Goal: Task Accomplishment & Management: Use online tool/utility

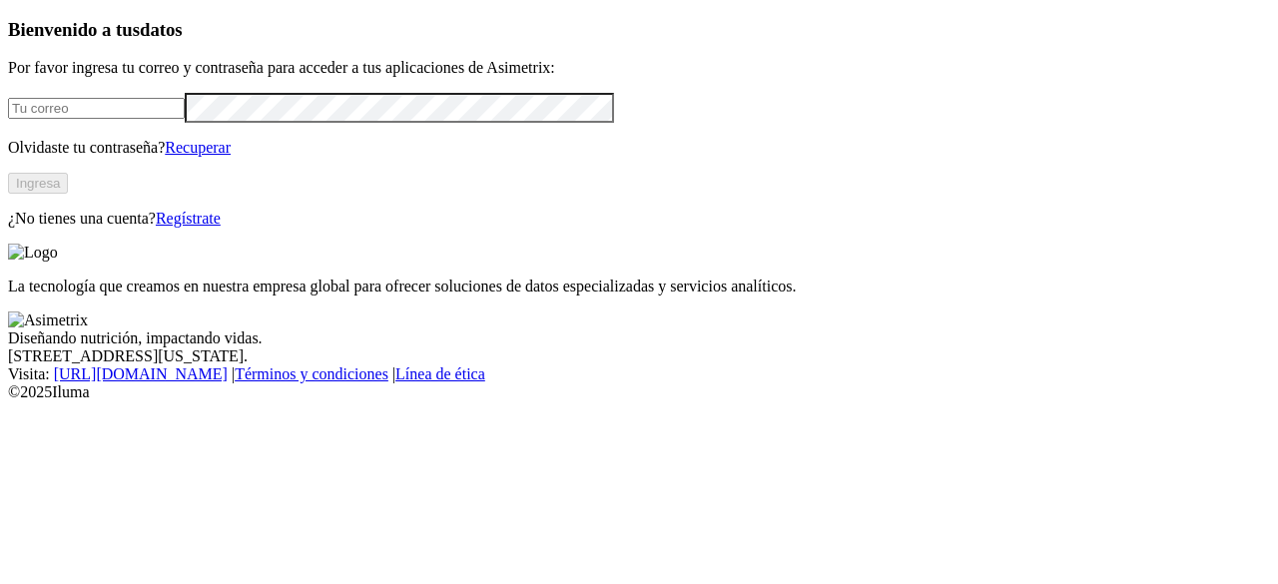
type input "[EMAIL_ADDRESS][DOMAIN_NAME]"
click at [68, 194] on button "Ingresa" at bounding box center [38, 183] width 60 height 21
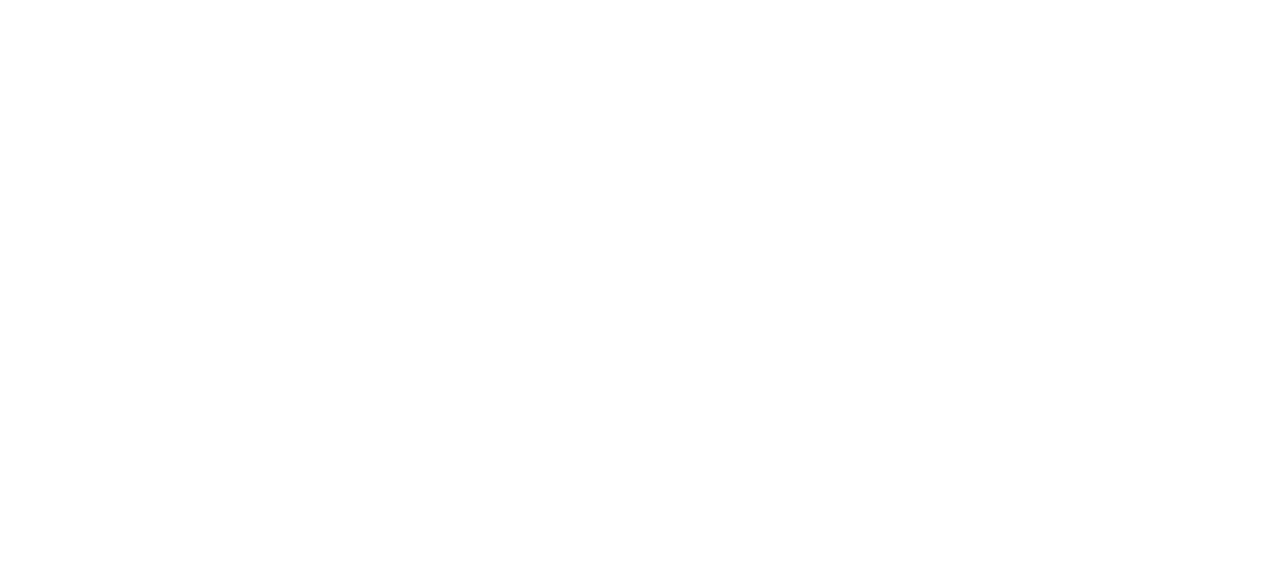
scroll to position [12, 0]
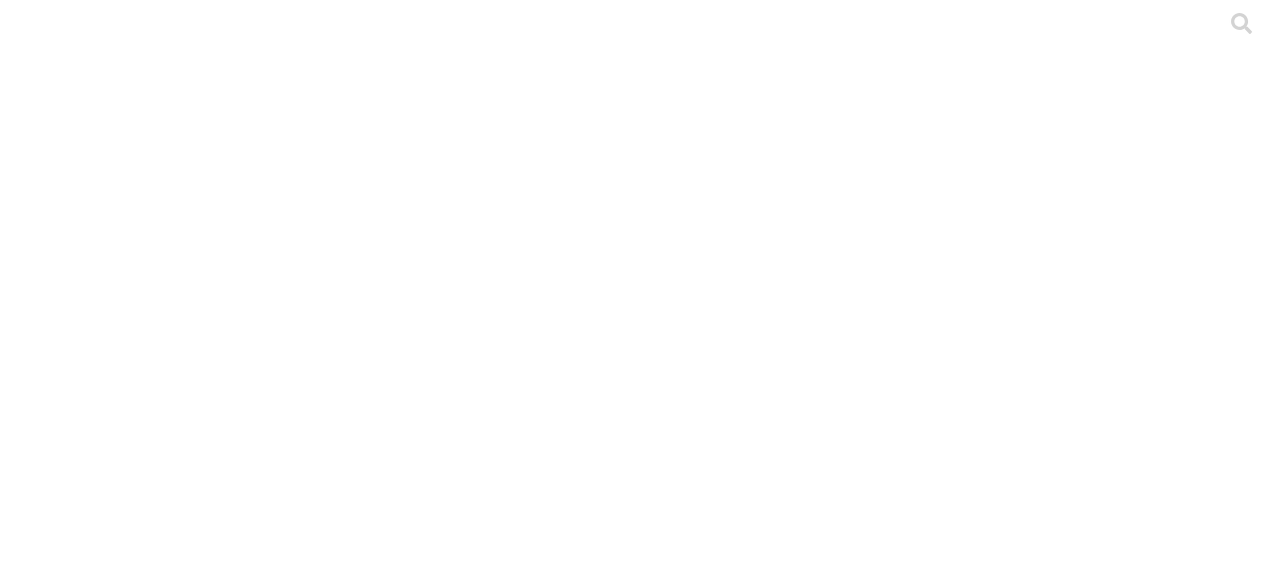
click at [428, 255] on div at bounding box center [647, 292] width 1278 height 584
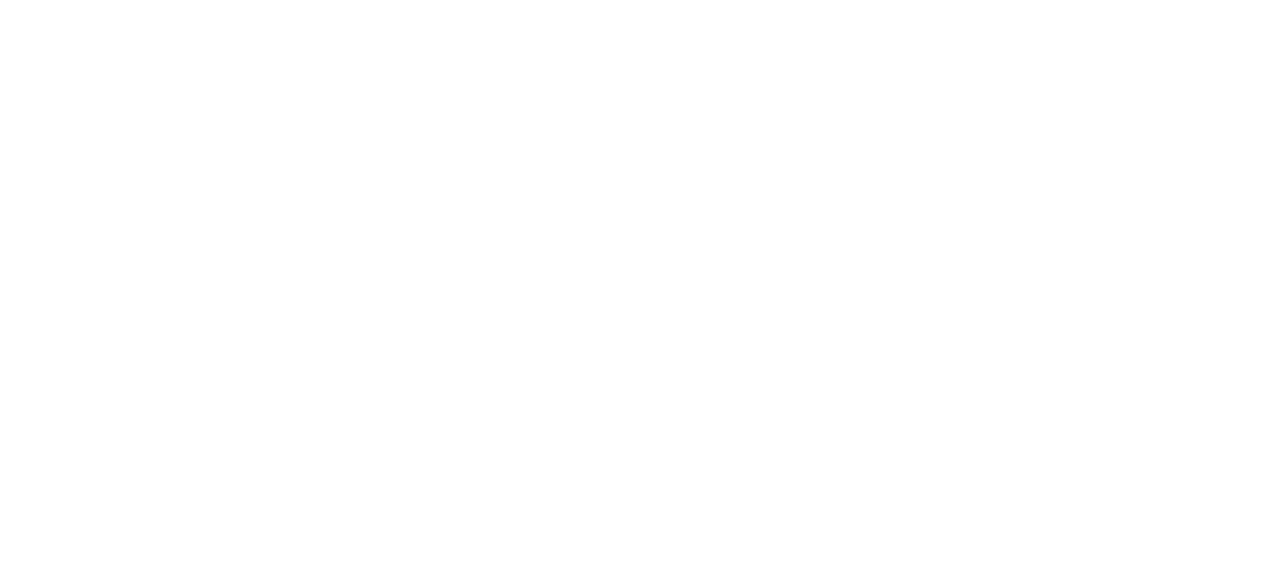
click at [278, 382] on div at bounding box center [647, 292] width 1278 height 584
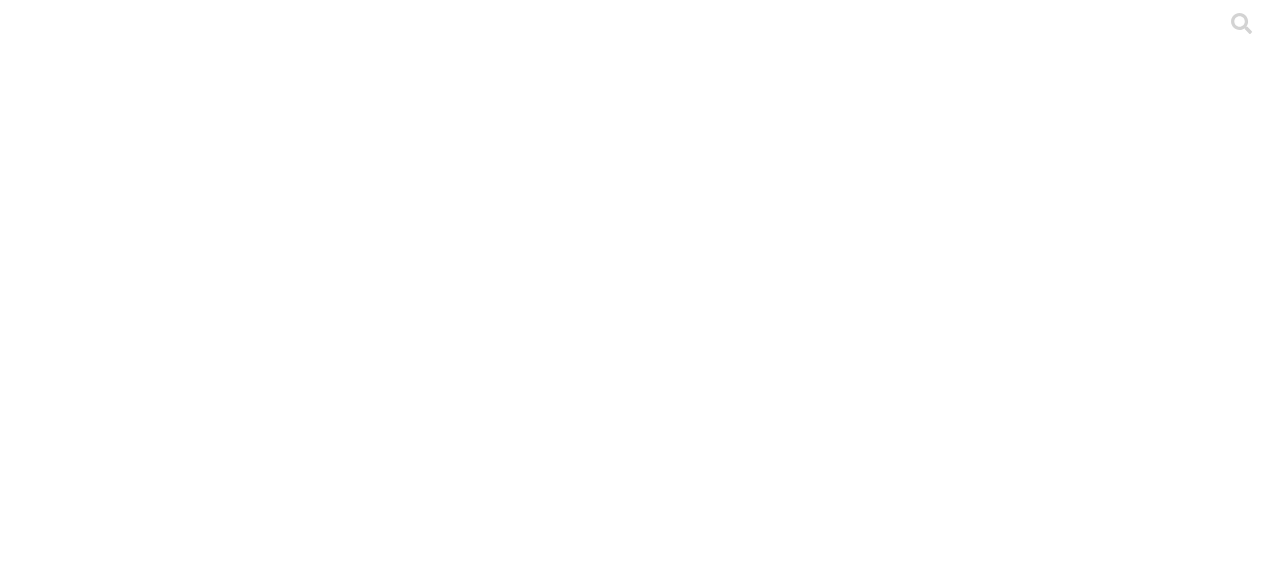
click at [374, 247] on div at bounding box center [647, 292] width 1278 height 584
type input "n"
type input "actualizado ea"
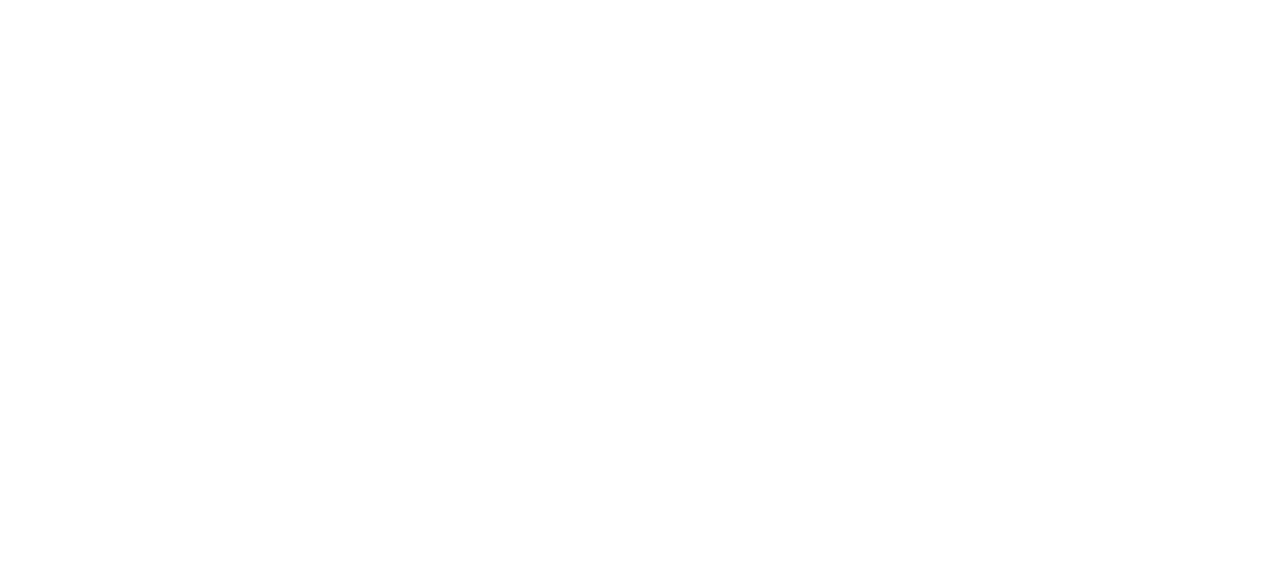
click at [309, 388] on div at bounding box center [647, 292] width 1278 height 584
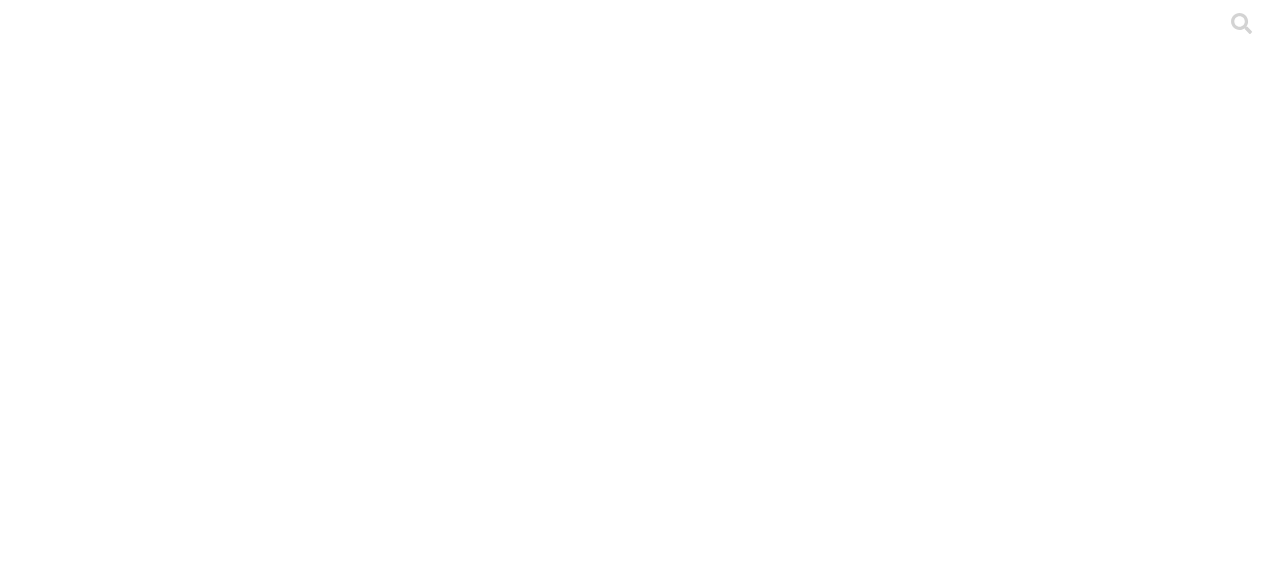
click at [281, 250] on div at bounding box center [647, 292] width 1278 height 584
type input "a"
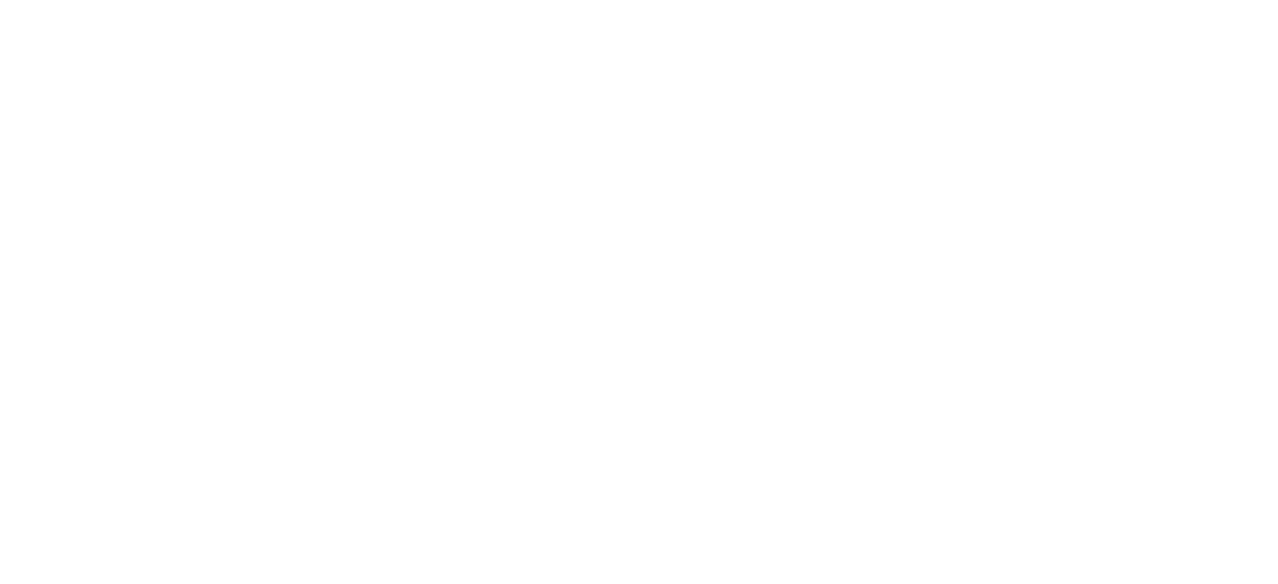
type input "actualizado 2"
